Goal: Task Accomplishment & Management: Complete application form

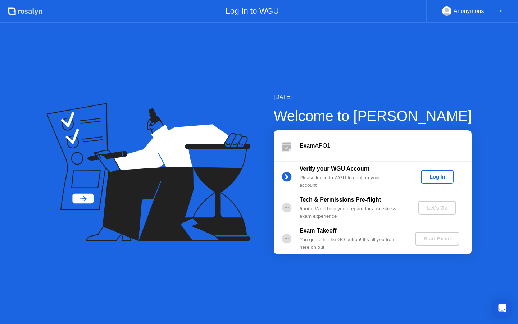
click at [433, 176] on div "Log In" at bounding box center [437, 177] width 27 height 6
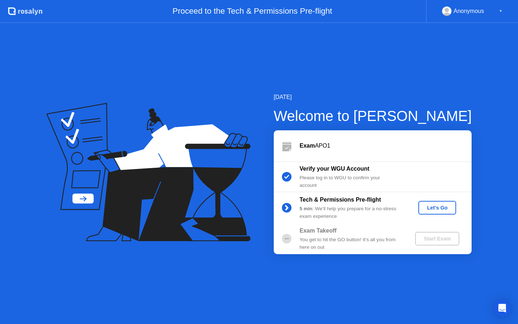
click at [433, 210] on div "Let's Go" at bounding box center [437, 208] width 32 height 6
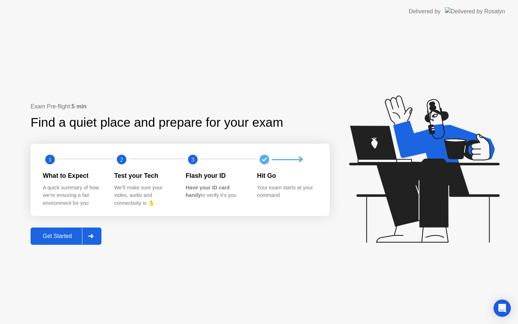
click at [74, 233] on div "Get Started" at bounding box center [57, 236] width 49 height 6
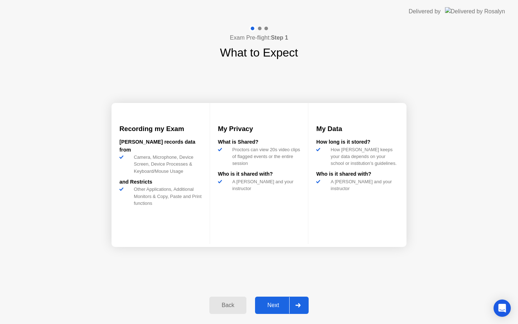
click at [282, 303] on div "Next" at bounding box center [273, 305] width 32 height 6
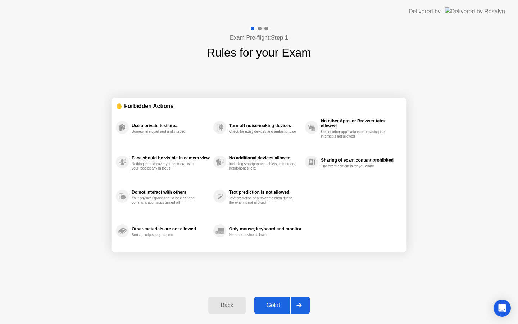
click at [282, 302] on div "Got it" at bounding box center [273, 305] width 34 height 6
select select "**********"
select select "*******"
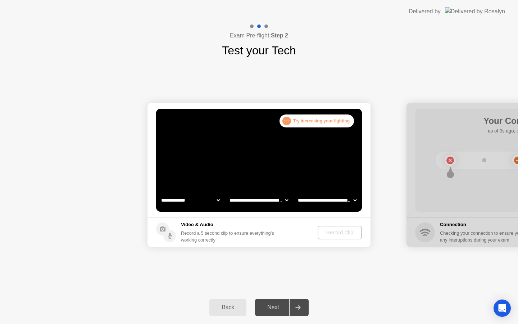
click at [200, 198] on select "**********" at bounding box center [191, 200] width 62 height 14
select select "**********"
click at [321, 234] on div "Record Clip" at bounding box center [340, 233] width 38 height 6
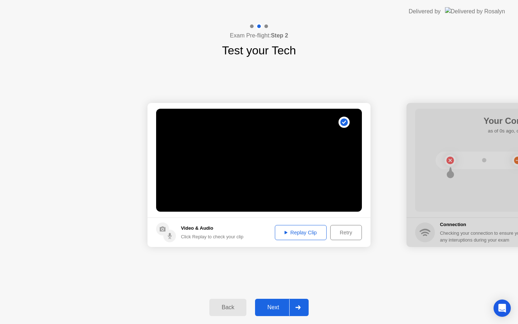
click at [341, 233] on div "Retry" at bounding box center [346, 233] width 27 height 6
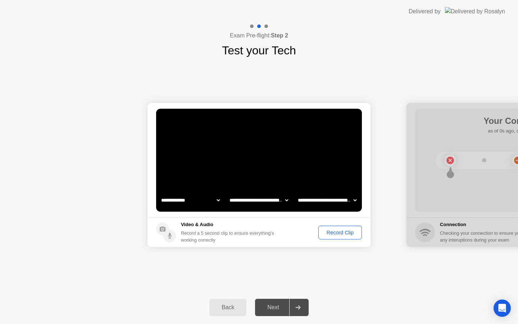
click at [324, 235] on div "Record Clip" at bounding box center [340, 233] width 38 height 6
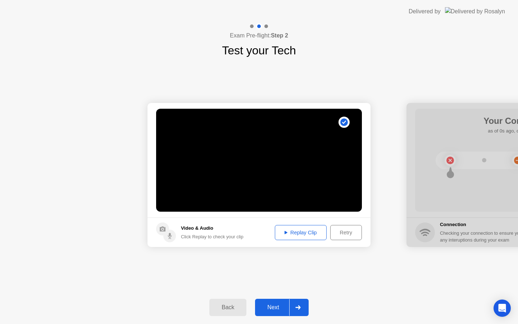
click at [285, 234] on icon at bounding box center [286, 233] width 3 height 4
click at [286, 305] on div "Next" at bounding box center [273, 307] width 32 height 6
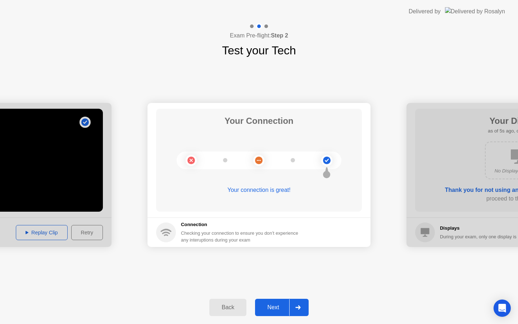
click at [281, 310] on div "Next" at bounding box center [273, 307] width 32 height 6
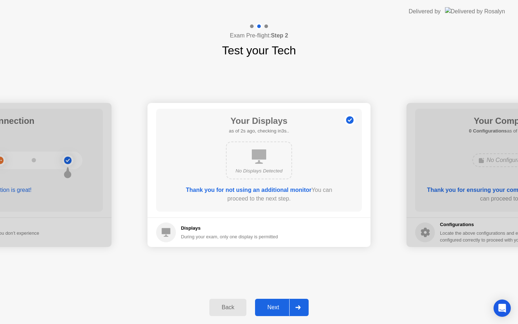
click at [280, 310] on div "Next" at bounding box center [273, 307] width 32 height 6
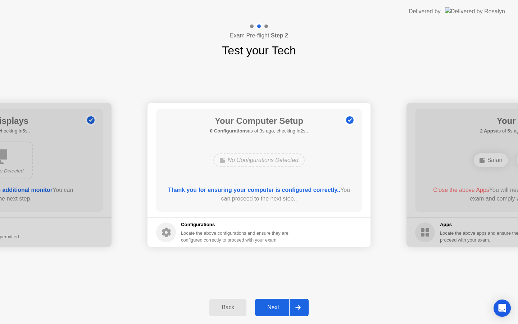
click at [280, 310] on div "Next" at bounding box center [273, 307] width 32 height 6
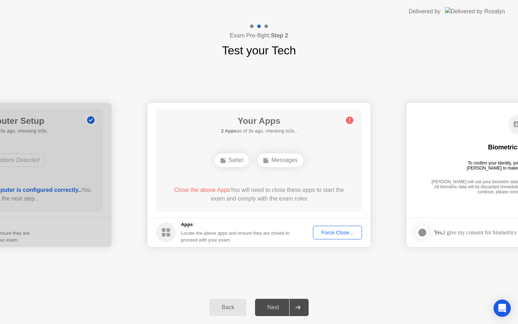
click at [326, 232] on div "Force Close..." at bounding box center [337, 233] width 44 height 6
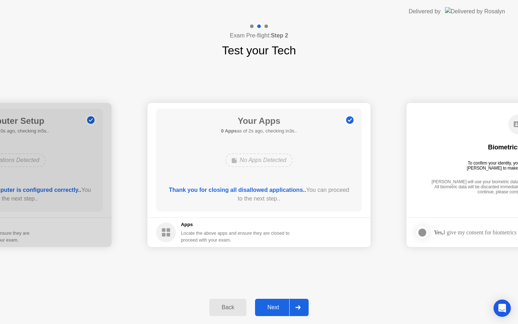
click at [284, 303] on button "Next" at bounding box center [282, 307] width 54 height 17
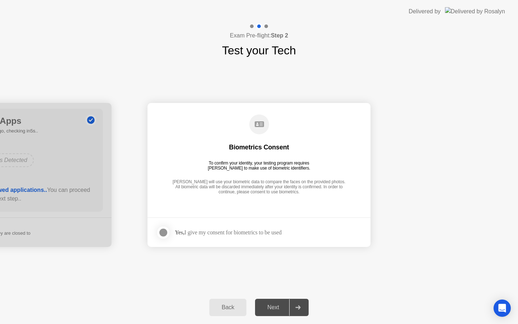
click at [161, 231] on div at bounding box center [163, 232] width 9 height 9
click at [280, 310] on div "Next" at bounding box center [273, 307] width 32 height 6
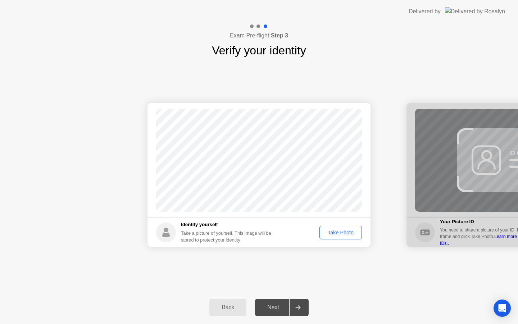
click at [325, 234] on div "Take Photo" at bounding box center [340, 233] width 37 height 6
click at [277, 308] on div "Next" at bounding box center [273, 307] width 32 height 6
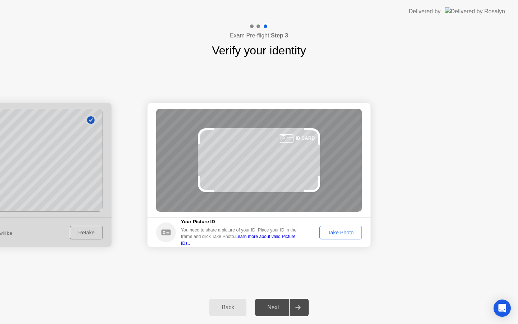
click at [321, 237] on button "Take Photo" at bounding box center [340, 233] width 42 height 14
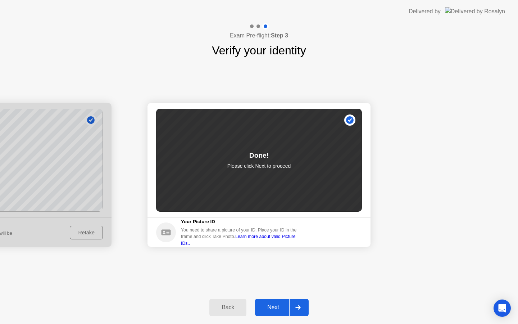
click at [289, 306] on div "Next" at bounding box center [273, 307] width 32 height 6
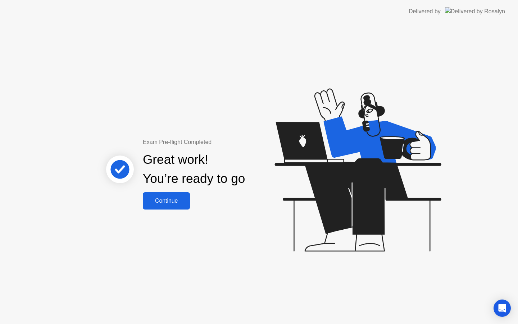
click at [181, 194] on button "Continue" at bounding box center [166, 200] width 47 height 17
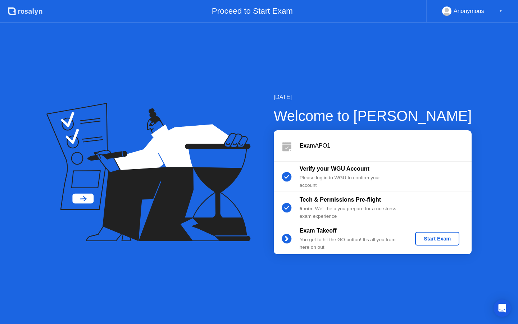
click at [435, 236] on div "Start Exam" at bounding box center [437, 239] width 38 height 6
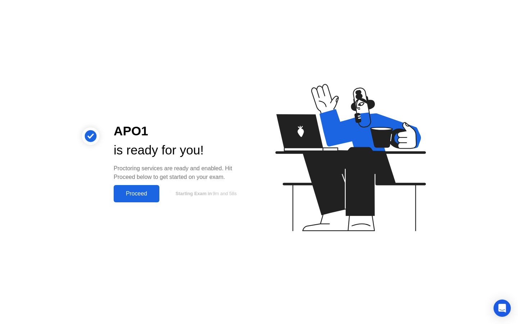
click at [152, 195] on div "Proceed" at bounding box center [136, 193] width 41 height 6
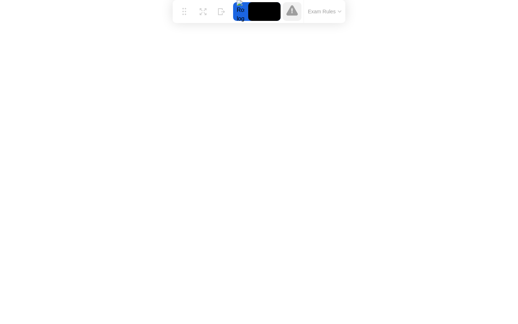
click at [340, 11] on icon at bounding box center [340, 11] width 4 height 2
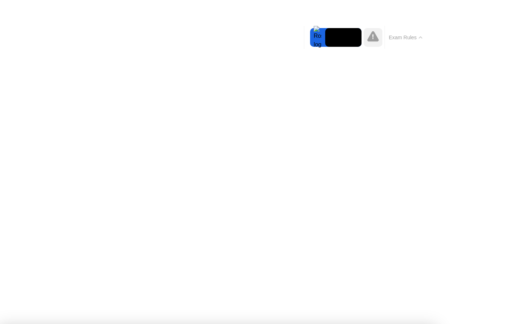
click at [407, 38] on button "Exam Rules" at bounding box center [406, 37] width 38 height 6
